Goal: Task Accomplishment & Management: Manage account settings

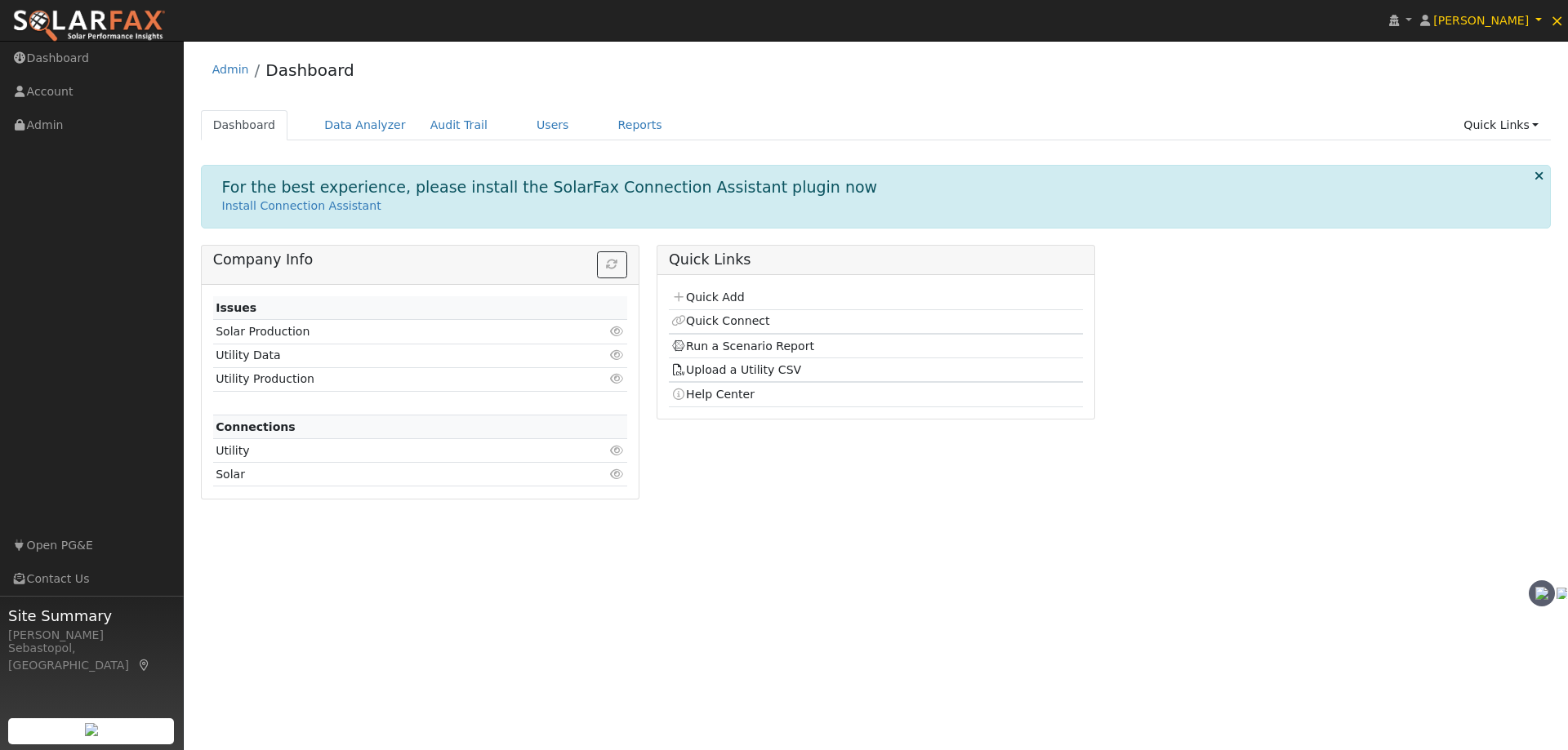
drag, startPoint x: 689, startPoint y: 191, endPoint x: 699, endPoint y: 189, distance: 10.2
click at [525, 130] on link "Users" at bounding box center [553, 126] width 57 height 31
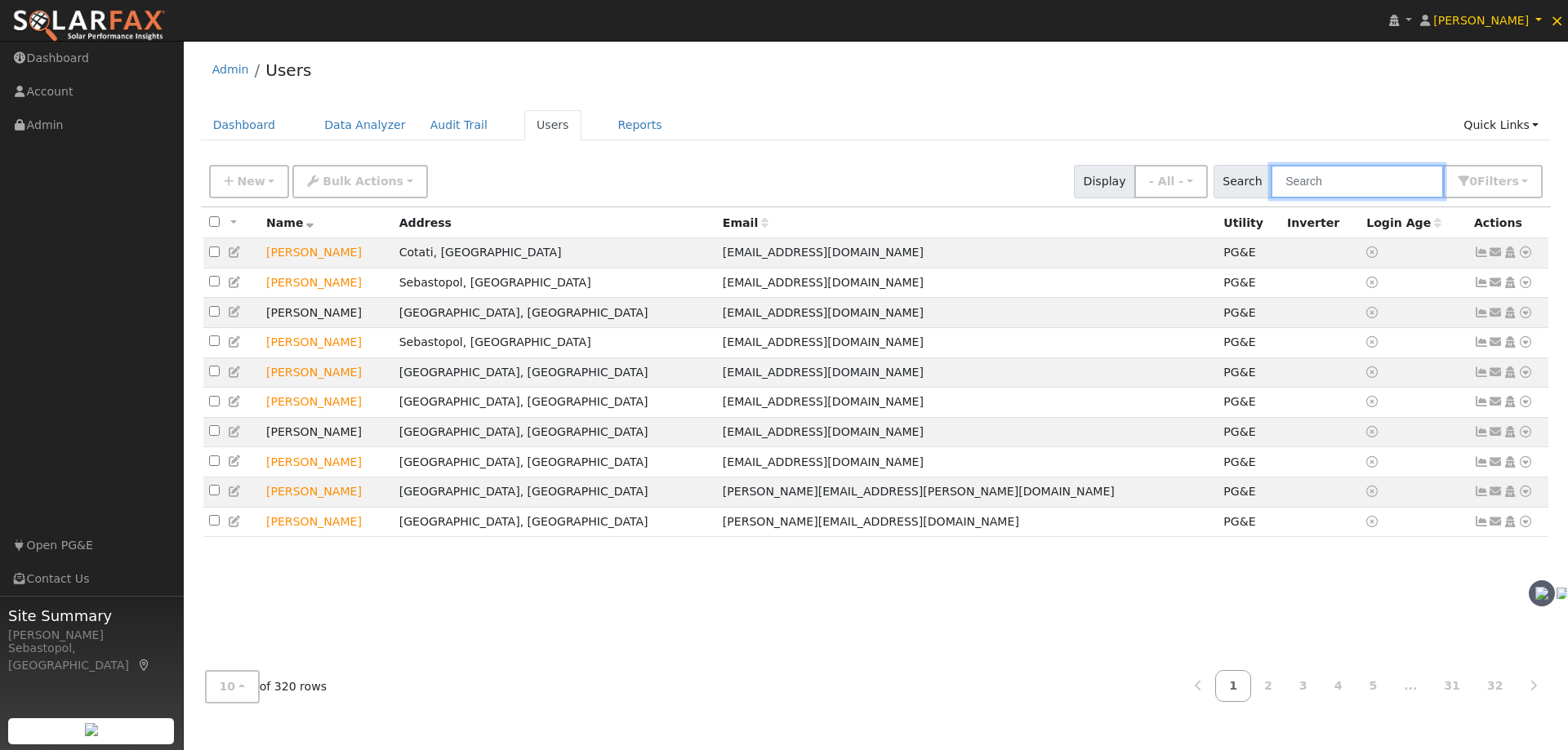
click at [1380, 179] on input "text" at bounding box center [1357, 181] width 173 height 33
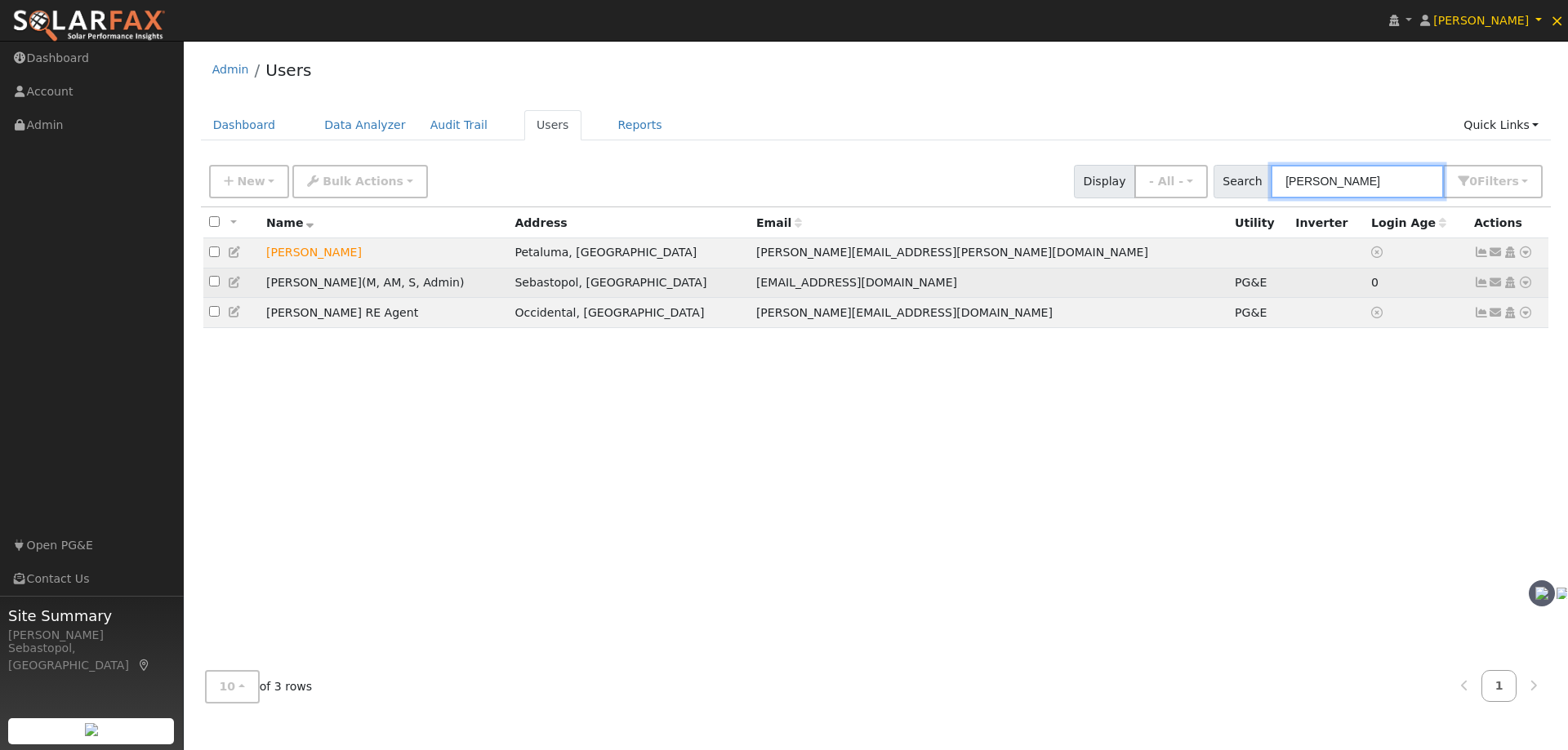
type input "jas"
click at [376, 286] on span ", AM" at bounding box center [389, 282] width 25 height 13
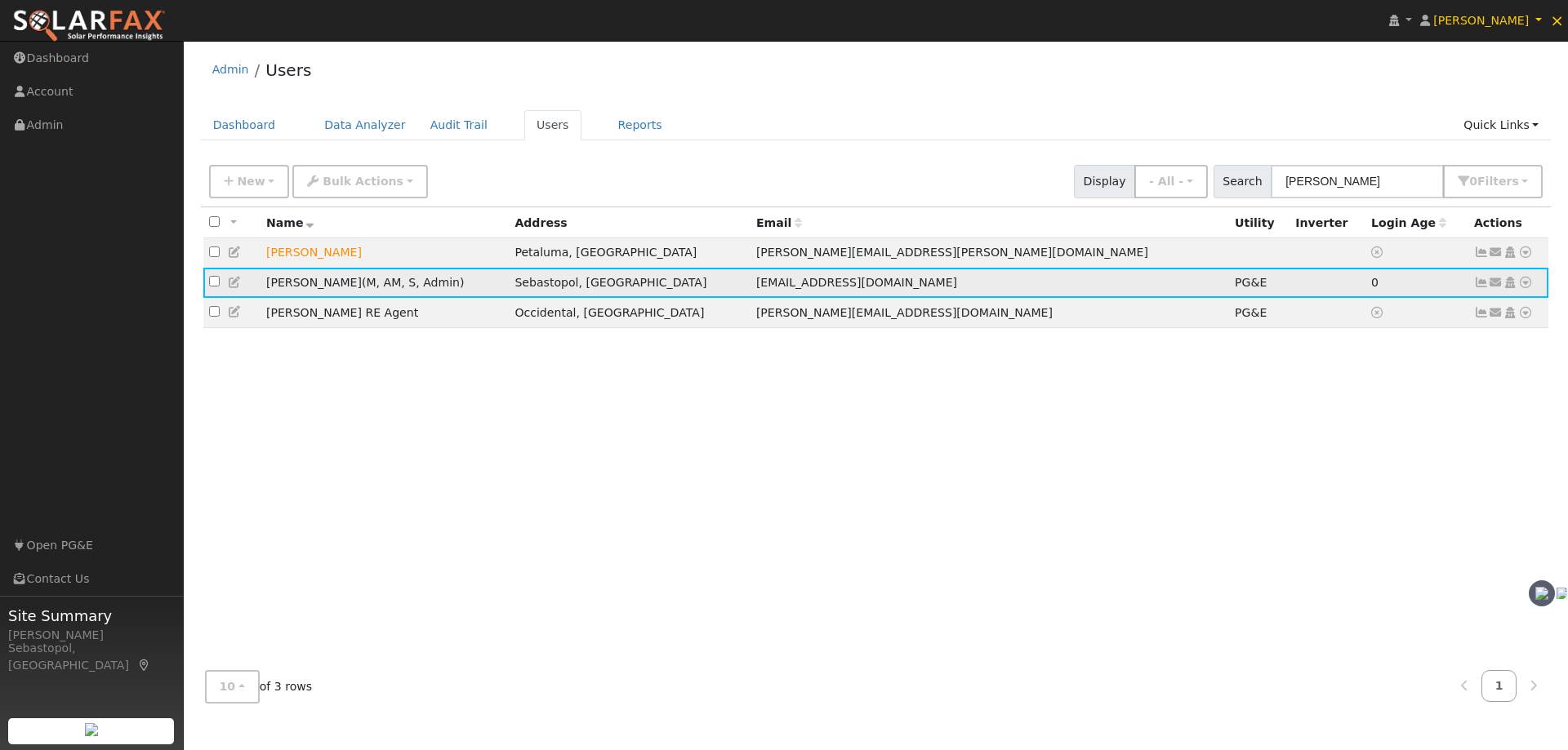
click at [1525, 287] on icon at bounding box center [1525, 282] width 14 height 11
click at [238, 286] on icon at bounding box center [234, 282] width 14 height 11
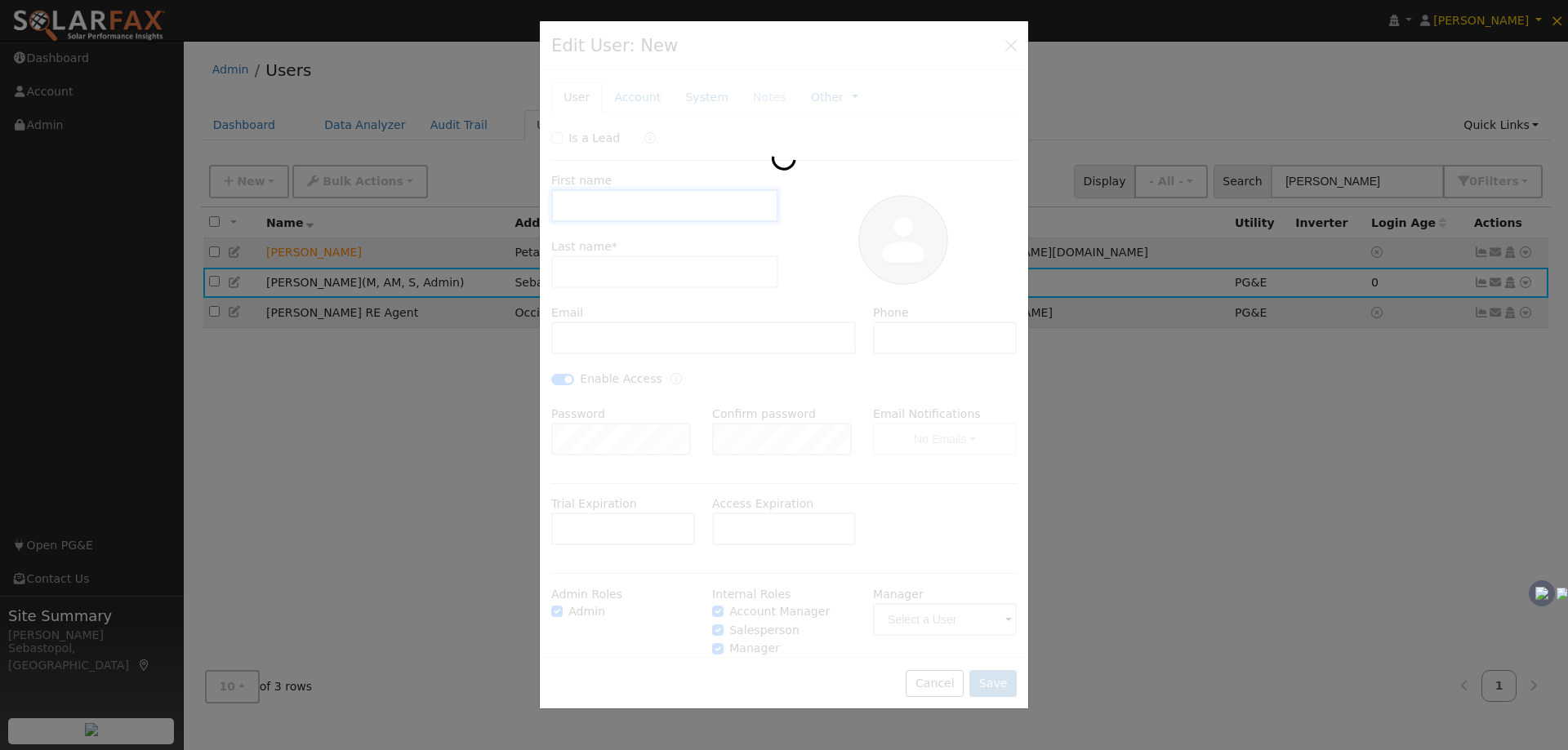
type input "Jason"
type input "Jackson"
type input "jjackson@vitalenergysolar.com"
checkbox input "true"
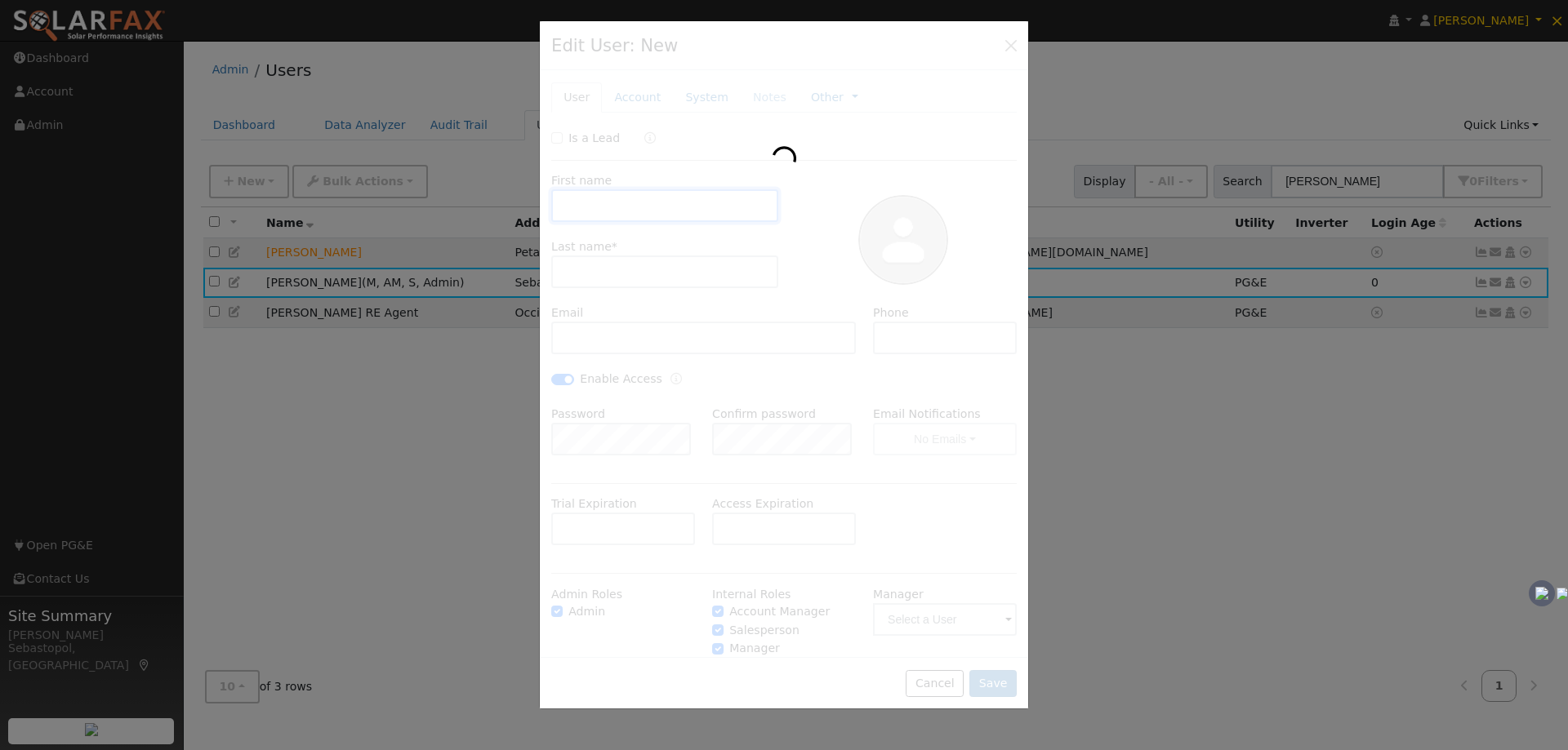
checkbox input "true"
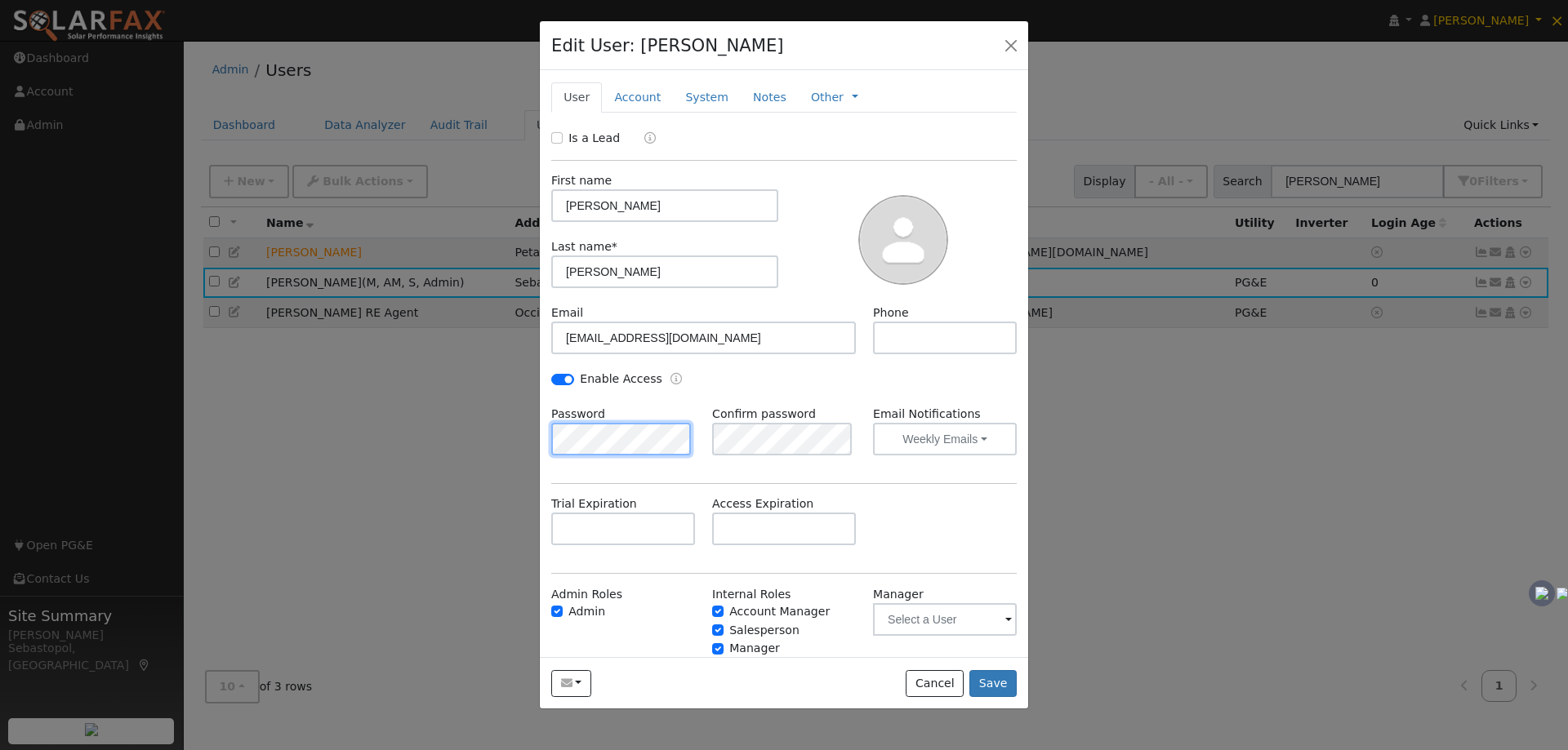
click at [495, 427] on div "Edit User: Jason Jackson Jays House Jays House 11705 Barnett Valley Rd, Sebasto…" at bounding box center [784, 375] width 1568 height 750
click at [996, 674] on button "Save" at bounding box center [993, 684] width 48 height 28
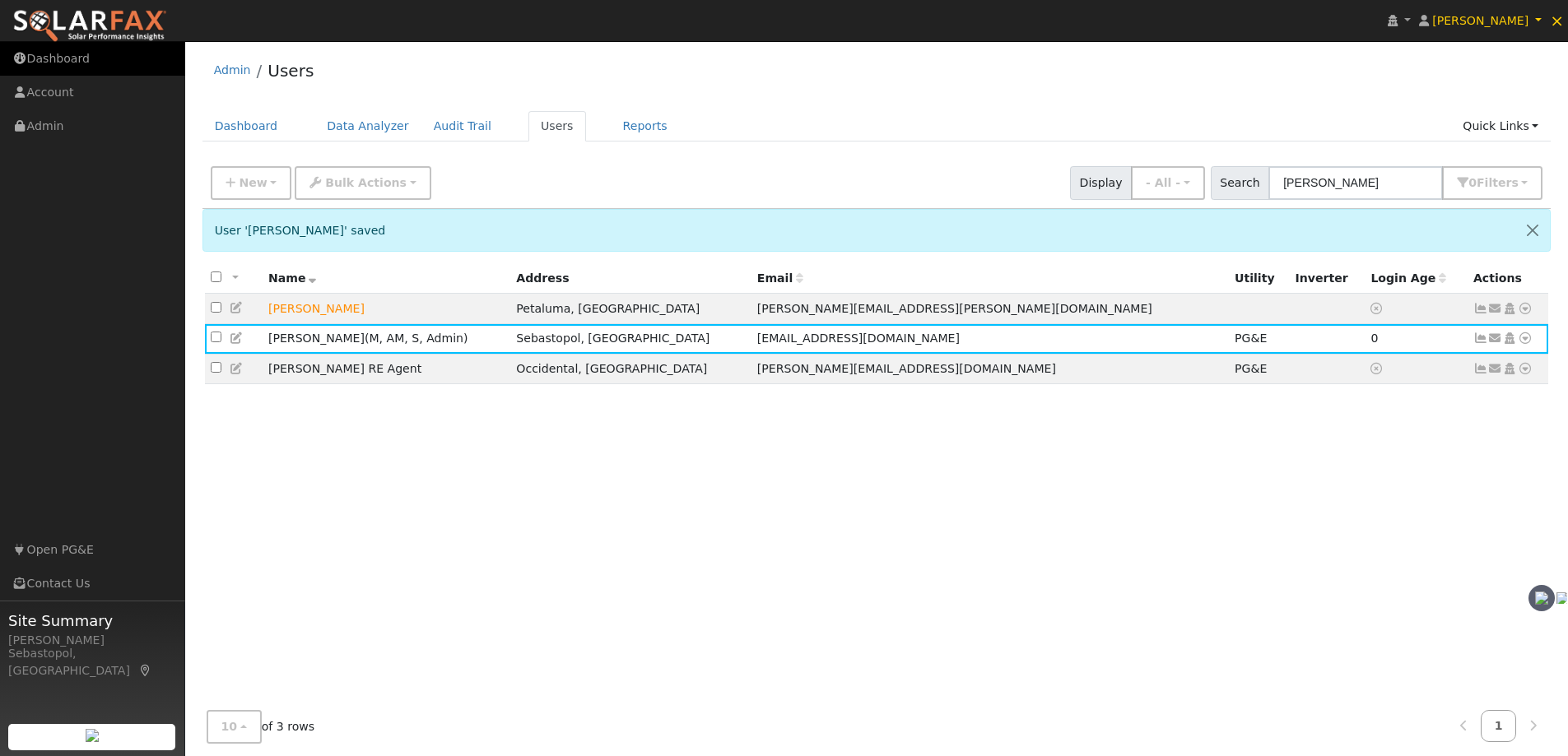
click at [66, 56] on link "Dashboard" at bounding box center [92, 58] width 185 height 33
